Goal: Transaction & Acquisition: Obtain resource

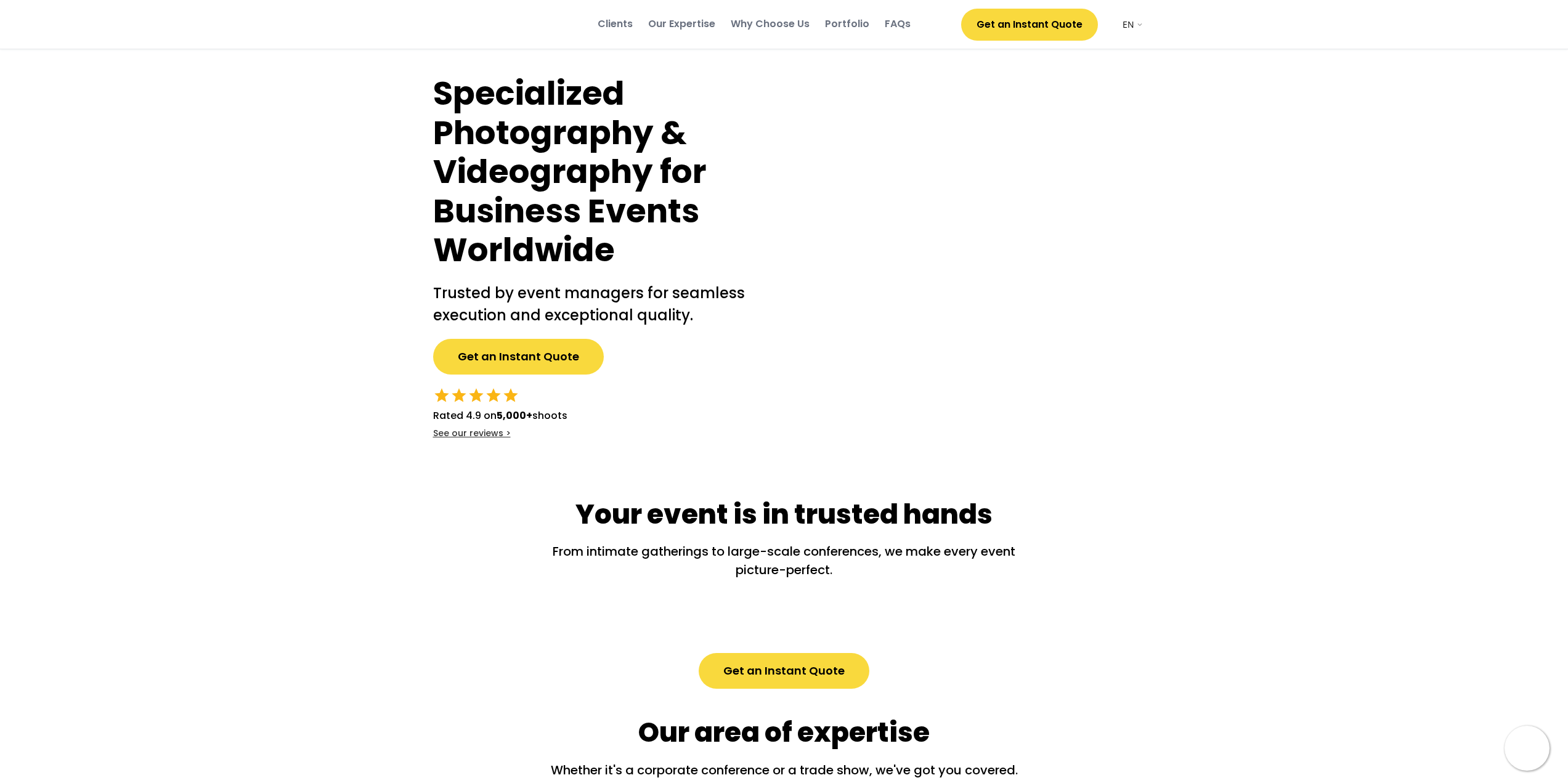
select select ""en""
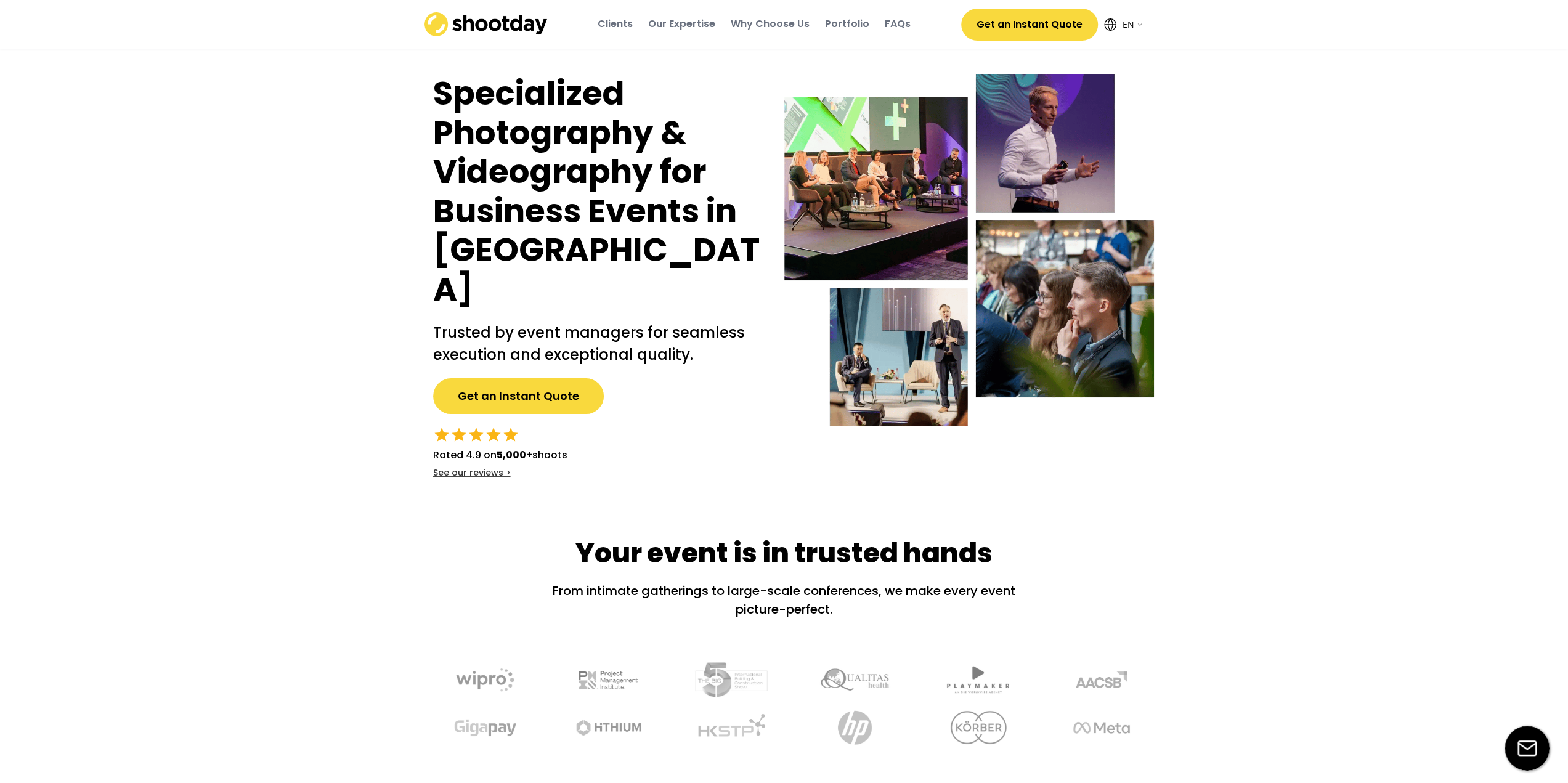
click at [531, 379] on button "Get an Instant Quote" at bounding box center [518, 396] width 171 height 36
